Goal: Task Accomplishment & Management: Complete application form

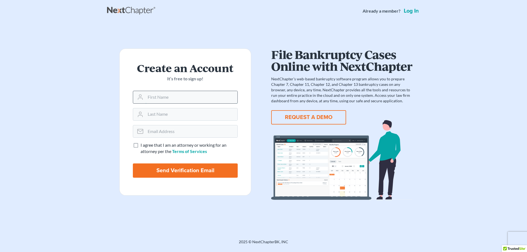
click at [169, 98] on input "text" at bounding box center [192, 97] width 92 height 12
type input "Eron"
type input "Mccormick"
click at [177, 128] on input "email" at bounding box center [192, 132] width 92 height 12
click at [141, 144] on label "I agree that I am an attorney or working for an attorney per the Terms of Servi…" at bounding box center [189, 148] width 97 height 13
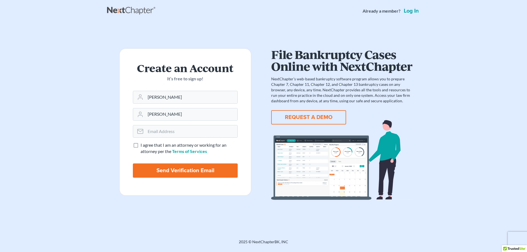
click at [143, 144] on input "I agree that I am an attorney or working for an attorney per the Terms of Servi…" at bounding box center [145, 144] width 4 height 4
checkbox input "true"
click at [150, 138] on input "email" at bounding box center [192, 132] width 92 height 12
type input "eronmccormick@eronmccormicklaw.com"
click at [184, 168] on input "Send Verification Email" at bounding box center [185, 171] width 105 height 14
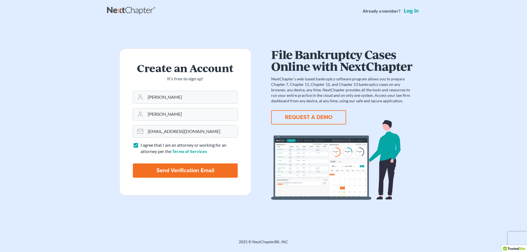
type input "Thinking..."
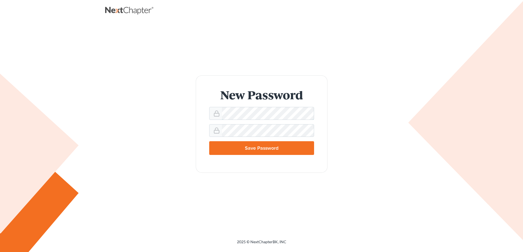
click at [154, 136] on div "New Password Save Password" at bounding box center [262, 125] width 302 height 98
click at [189, 146] on div "New Password Save Password" at bounding box center [262, 125] width 302 height 98
click at [279, 152] on input "Save Password" at bounding box center [261, 148] width 105 height 14
type input "Thinking..."
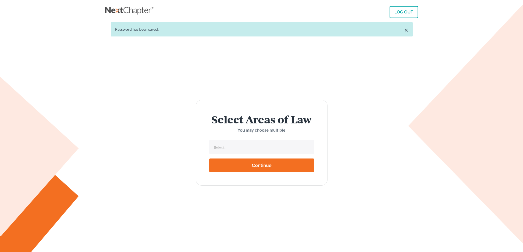
select select
click at [279, 143] on li "Select..." at bounding box center [261, 147] width 102 height 11
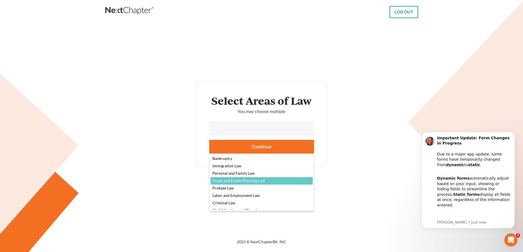
scroll to position [15, 0]
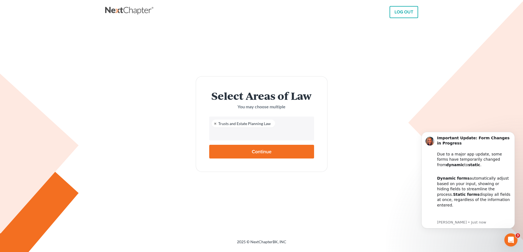
click at [268, 137] on input "text" at bounding box center [261, 134] width 97 height 8
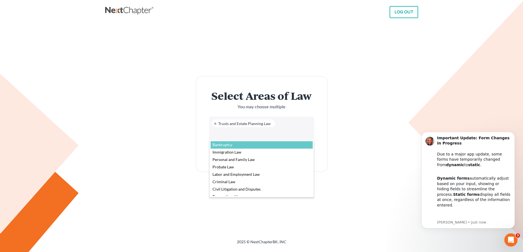
select select "4556"
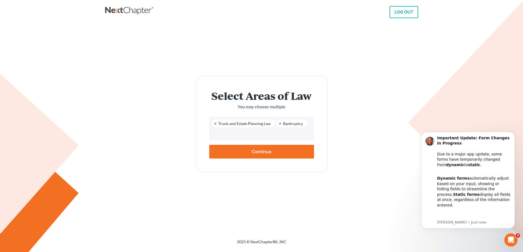
click at [290, 135] on input "text" at bounding box center [261, 134] width 97 height 8
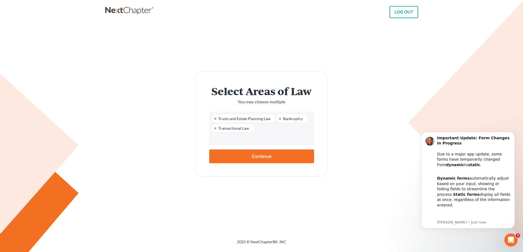
scroll to position [0, 0]
click at [280, 134] on li at bounding box center [261, 138] width 102 height 11
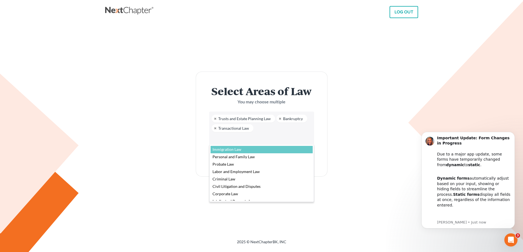
click at [308, 133] on body "LOG OUT × Password has been saved. Select Areas of Law You may choose multiple …" at bounding box center [261, 126] width 523 height 252
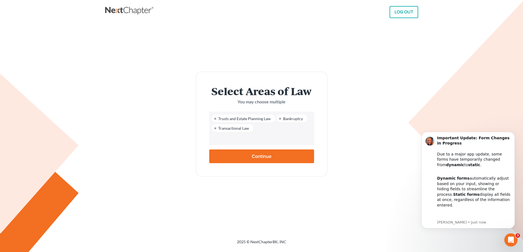
click at [288, 162] on input "Continue" at bounding box center [261, 157] width 105 height 14
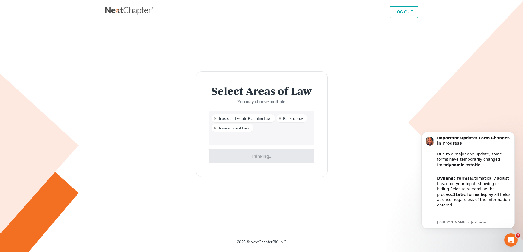
type input "Thinking..."
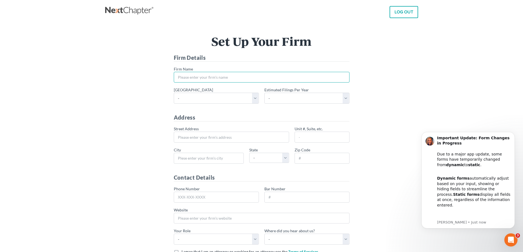
click at [227, 80] on input "* Firm Name" at bounding box center [262, 77] width 176 height 11
type input "[PERSON_NAME] Law Firm, LLC"
select select "28"
click at [348, 102] on select "- 1-10 11-50 50+" at bounding box center [307, 98] width 85 height 11
select select "10"
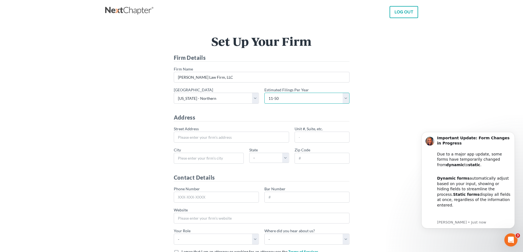
click at [265, 93] on select "- 1-10 11-50 50+" at bounding box center [307, 98] width 85 height 11
click at [263, 140] on input "* Street Address" at bounding box center [231, 137] width 115 height 11
type input "[STREET_ADDRESS]"
type input "Suite 1440"
type input "Wheaton"
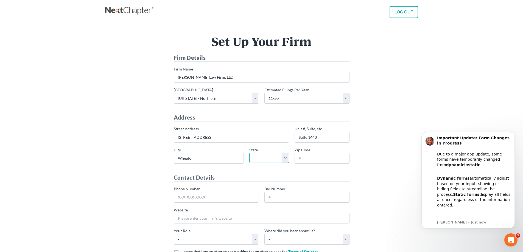
select select "IL"
type input "60187"
type input "[PHONE_NUMBER]"
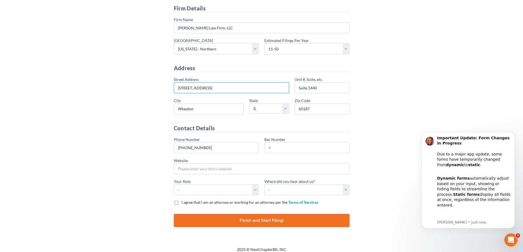
scroll to position [54, 0]
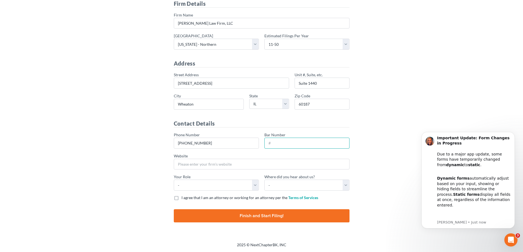
click at [289, 140] on input "Bar Number" at bounding box center [307, 143] width 85 height 11
click at [290, 140] on input "Bar Number" at bounding box center [307, 143] width 85 height 11
type input "6318169"
paste input "[URL][DOMAIN_NAME]"
type input "[URL][DOMAIN_NAME]"
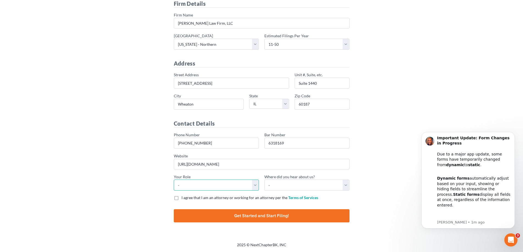
click at [257, 185] on select "- Attorney Paralegal Assistant" at bounding box center [216, 185] width 85 height 11
select select "attorney"
click at [174, 180] on select "- Attorney Paralegal Assistant" at bounding box center [216, 185] width 85 height 11
click at [276, 189] on select "- Bar association Capterra Clio Email Facebook Google Word of mouth Other" at bounding box center [307, 185] width 85 height 11
select select "Word of Mouth"
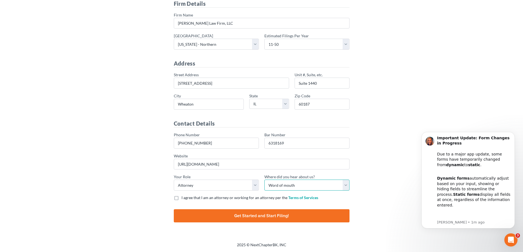
click at [265, 180] on select "- Bar association Capterra Clio Email Facebook Google Word of mouth Other" at bounding box center [307, 185] width 85 height 11
click at [182, 199] on label "I agree that I am an attorney or working for an attorney per the Terms of Servi…" at bounding box center [250, 197] width 137 height 5
click at [184, 199] on input "I agree that I am an attorney or working for an attorney per the Terms of Servi…" at bounding box center [186, 197] width 4 height 4
checkbox input "true"
click at [181, 217] on input "Finish and Start Filing!" at bounding box center [262, 216] width 176 height 13
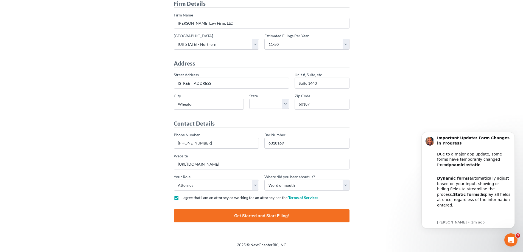
type input "Thinking..."
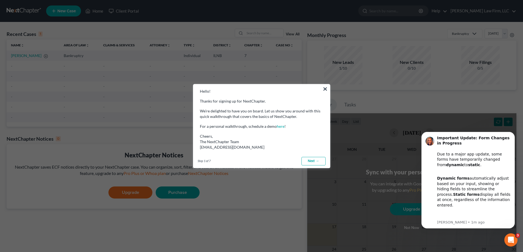
click at [310, 163] on link "Next →" at bounding box center [314, 161] width 24 height 9
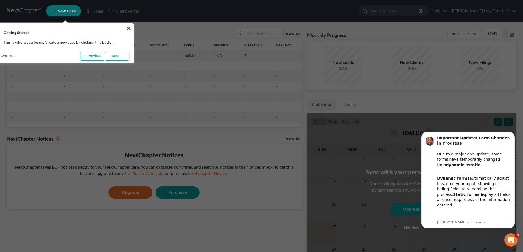
click at [120, 57] on link "Next →" at bounding box center [117, 56] width 24 height 9
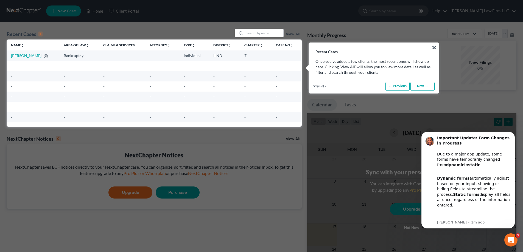
click at [422, 90] on link "Next →" at bounding box center [423, 86] width 24 height 9
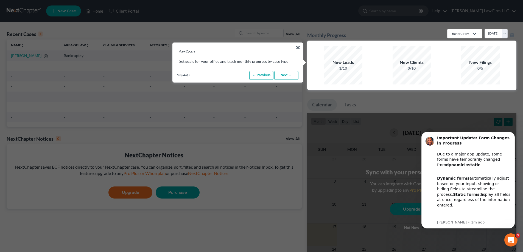
click at [293, 74] on link "Next →" at bounding box center [286, 75] width 24 height 9
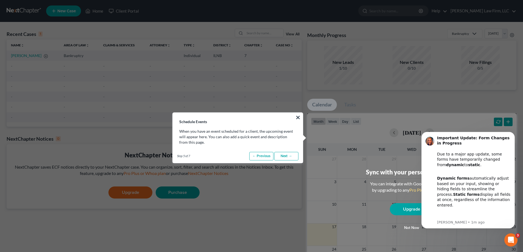
click at [290, 158] on link "Next →" at bounding box center [286, 156] width 24 height 9
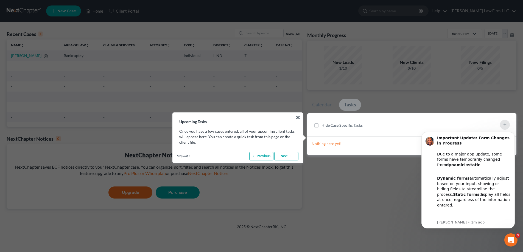
click at [290, 158] on link "Next →" at bounding box center [286, 156] width 24 height 9
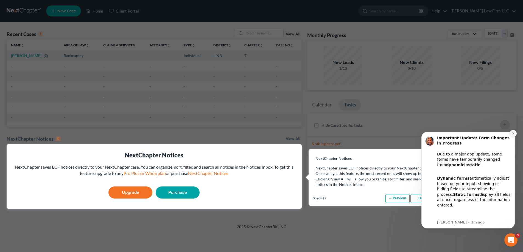
click at [514, 132] on button "Dismiss notification" at bounding box center [513, 133] width 7 height 7
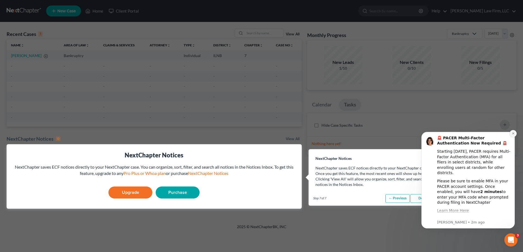
click at [513, 134] on icon "Dismiss notification" at bounding box center [513, 134] width 2 height 2
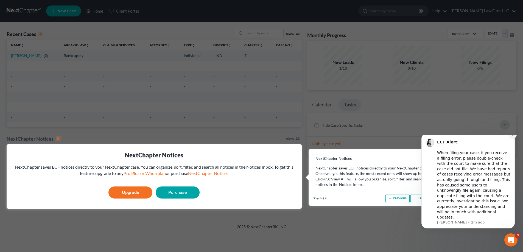
click at [511, 139] on button "Dismiss notification" at bounding box center [513, 135] width 7 height 7
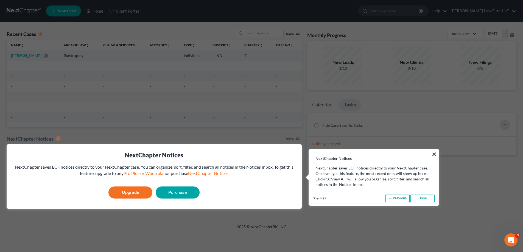
click at [182, 192] on link "Purchase" at bounding box center [178, 193] width 44 height 12
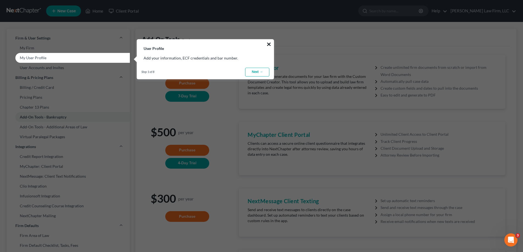
click at [269, 44] on button "×" at bounding box center [268, 44] width 5 height 9
click at [270, 45] on button "×" at bounding box center [268, 44] width 5 height 9
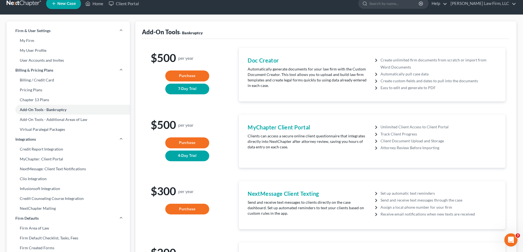
scroll to position [1, 0]
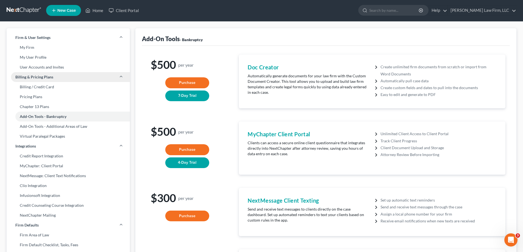
click at [46, 79] on span "Billing & Pricing Plans" at bounding box center [34, 76] width 38 height 5
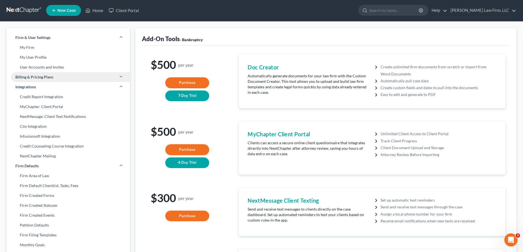
click at [46, 79] on span "Billing & Pricing Plans" at bounding box center [34, 76] width 38 height 5
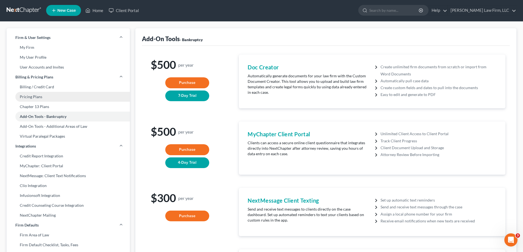
click at [41, 95] on link "Pricing Plans" at bounding box center [68, 97] width 123 height 10
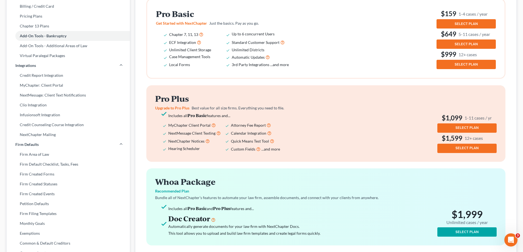
scroll to position [82, 0]
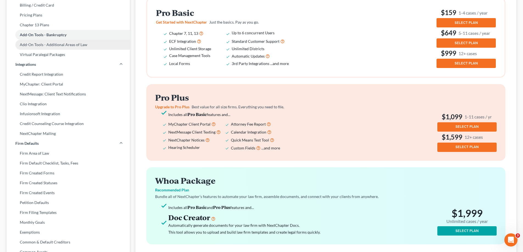
click at [60, 44] on link "Add-On Tools - Additional Areas of Law" at bounding box center [68, 45] width 123 height 10
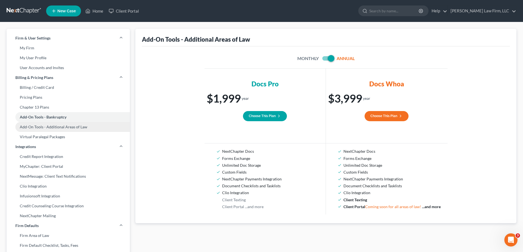
click at [87, 129] on link "Add-On Tools - Additional Areas of Law" at bounding box center [68, 127] width 123 height 10
click at [79, 128] on link "Add-On Tools - Additional Areas of Law" at bounding box center [68, 127] width 123 height 10
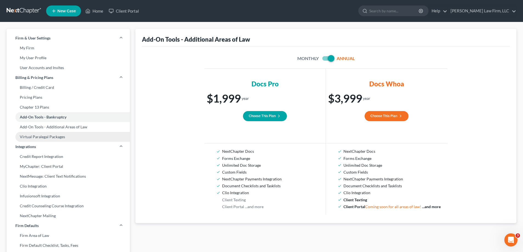
click at [56, 137] on link "Virtual Paralegal Packages" at bounding box center [68, 137] width 123 height 10
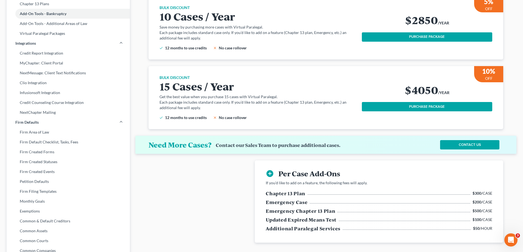
scroll to position [110, 0]
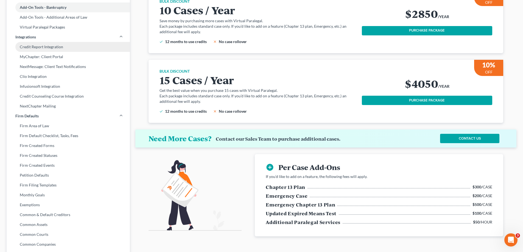
click at [61, 49] on link "Credit Report Integration" at bounding box center [68, 47] width 123 height 10
select select "14"
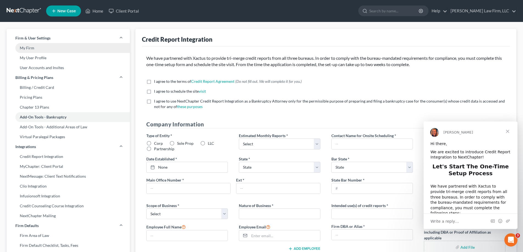
click at [57, 48] on link "My Firm" at bounding box center [68, 48] width 123 height 10
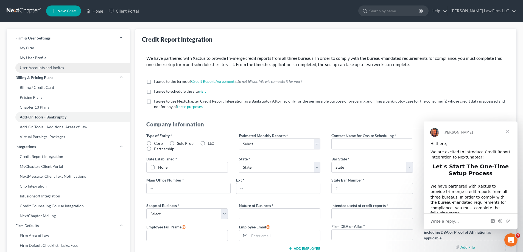
select select "25"
select select "24"
select select "14"
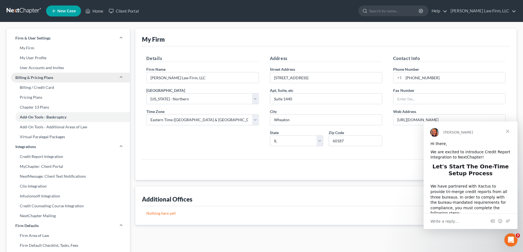
click at [60, 82] on link "Billing & Pricing Plans" at bounding box center [68, 78] width 123 height 10
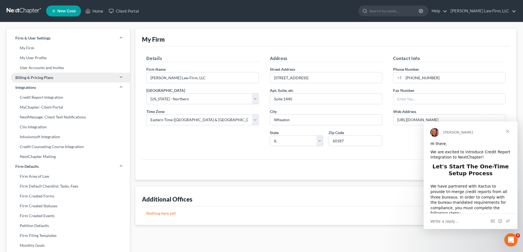
click at [60, 82] on link "Billing & Pricing Plans" at bounding box center [68, 78] width 123 height 10
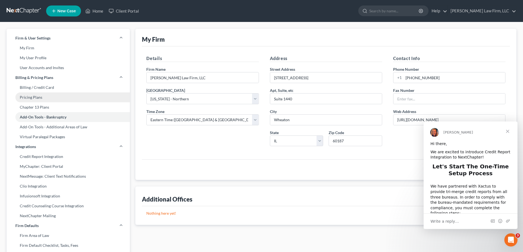
click at [49, 96] on link "Pricing Plans" at bounding box center [68, 98] width 123 height 10
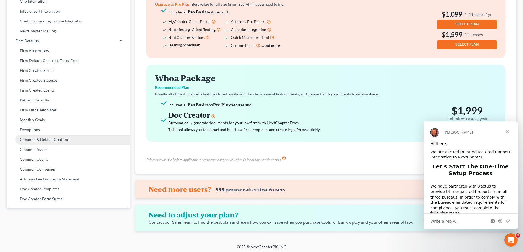
scroll to position [191, 0]
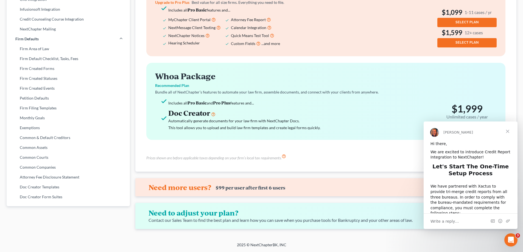
click at [506, 131] on span "Close" at bounding box center [508, 132] width 20 height 20
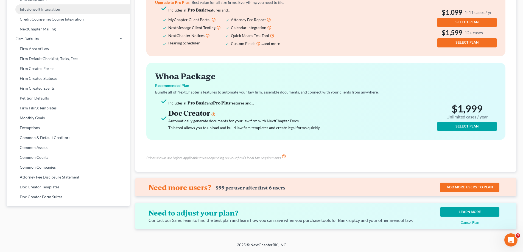
scroll to position [81, 0]
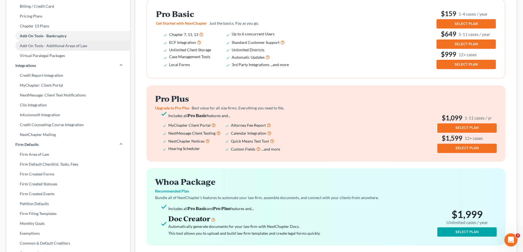
click at [79, 44] on link "Add-On Tools - Additional Areas of Law" at bounding box center [68, 46] width 123 height 10
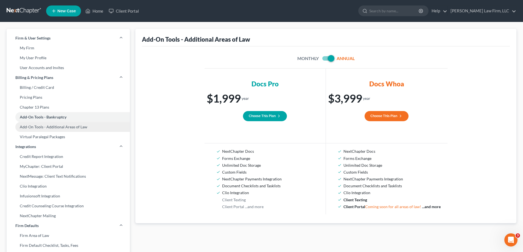
click at [62, 130] on link "Add-On Tools - Additional Areas of Law" at bounding box center [68, 127] width 123 height 10
click at [73, 127] on link "Add-On Tools - Additional Areas of Law" at bounding box center [68, 127] width 123 height 10
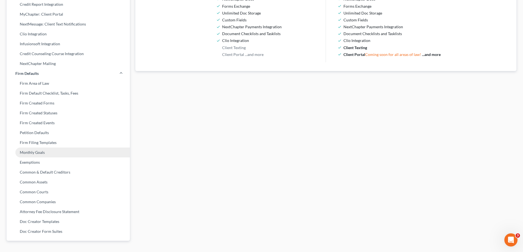
scroll to position [164, 0]
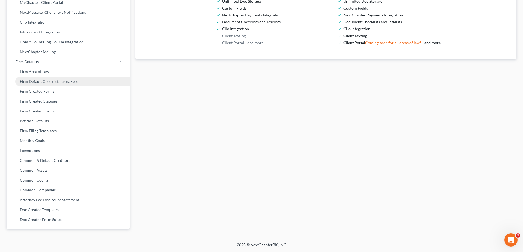
click at [99, 84] on link "Firm Default Checklist, Tasks, Fees" at bounding box center [68, 82] width 123 height 10
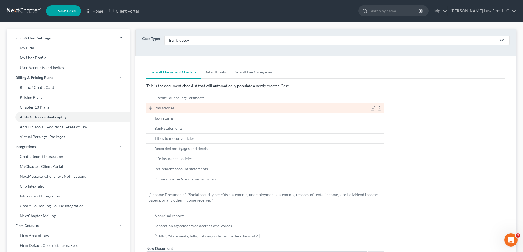
click at [151, 108] on icon at bounding box center [151, 109] width 4 height 4
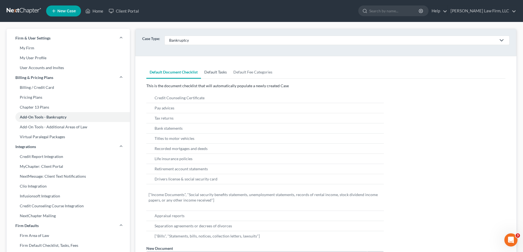
click at [206, 74] on link "Default Tasks" at bounding box center [215, 72] width 29 height 13
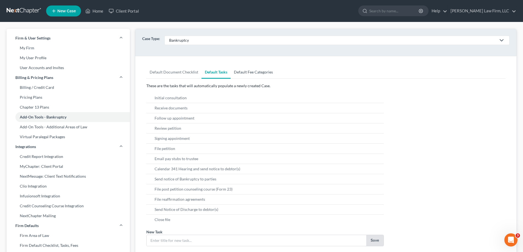
click at [242, 74] on link "Default Fee Categories" at bounding box center [254, 72] width 46 height 13
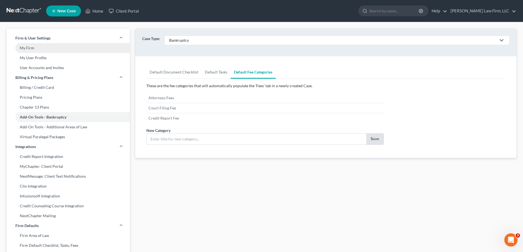
click at [67, 48] on link "My Firm" at bounding box center [68, 48] width 123 height 10
select select "25"
select select "24"
select select "14"
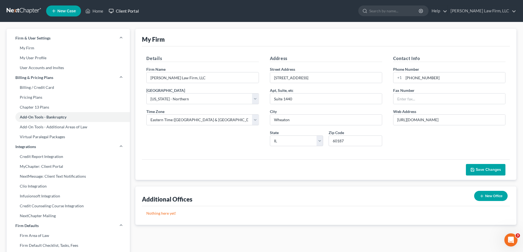
click at [114, 10] on icon at bounding box center [111, 11] width 5 height 7
